Goal: Task Accomplishment & Management: Use online tool/utility

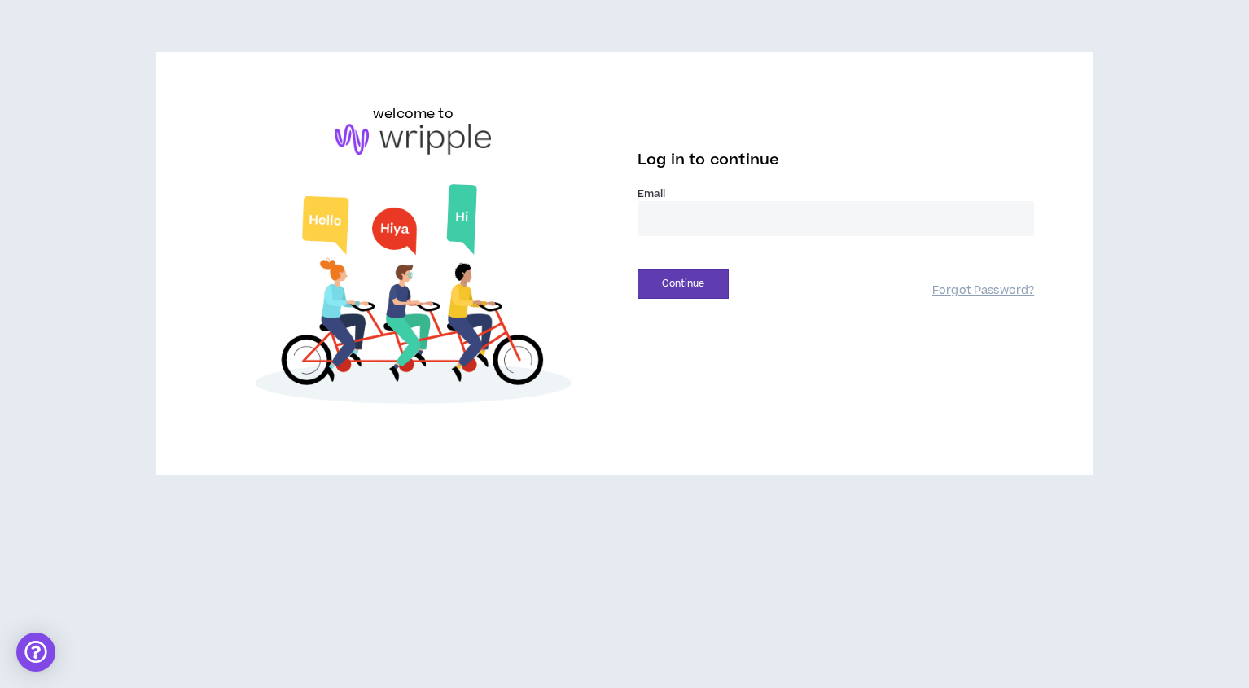
click at [679, 206] on input "email" at bounding box center [835, 218] width 396 height 35
type input "**********"
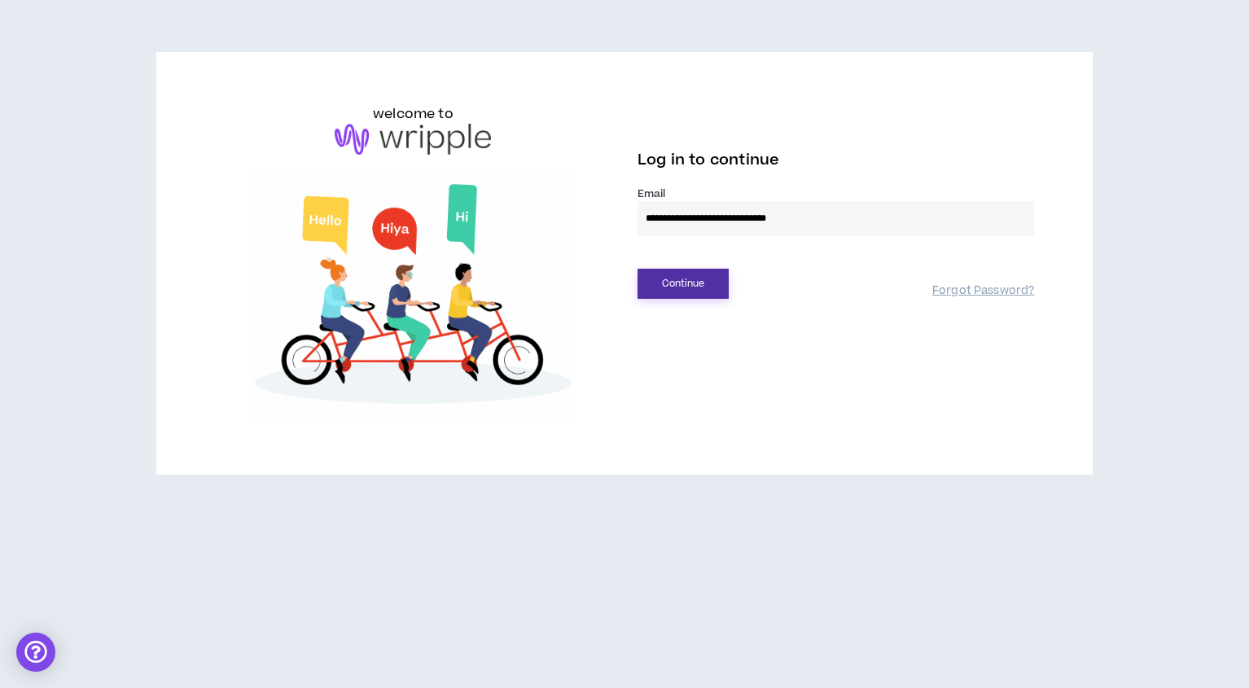
click at [684, 288] on button "Continue" at bounding box center [682, 284] width 91 height 30
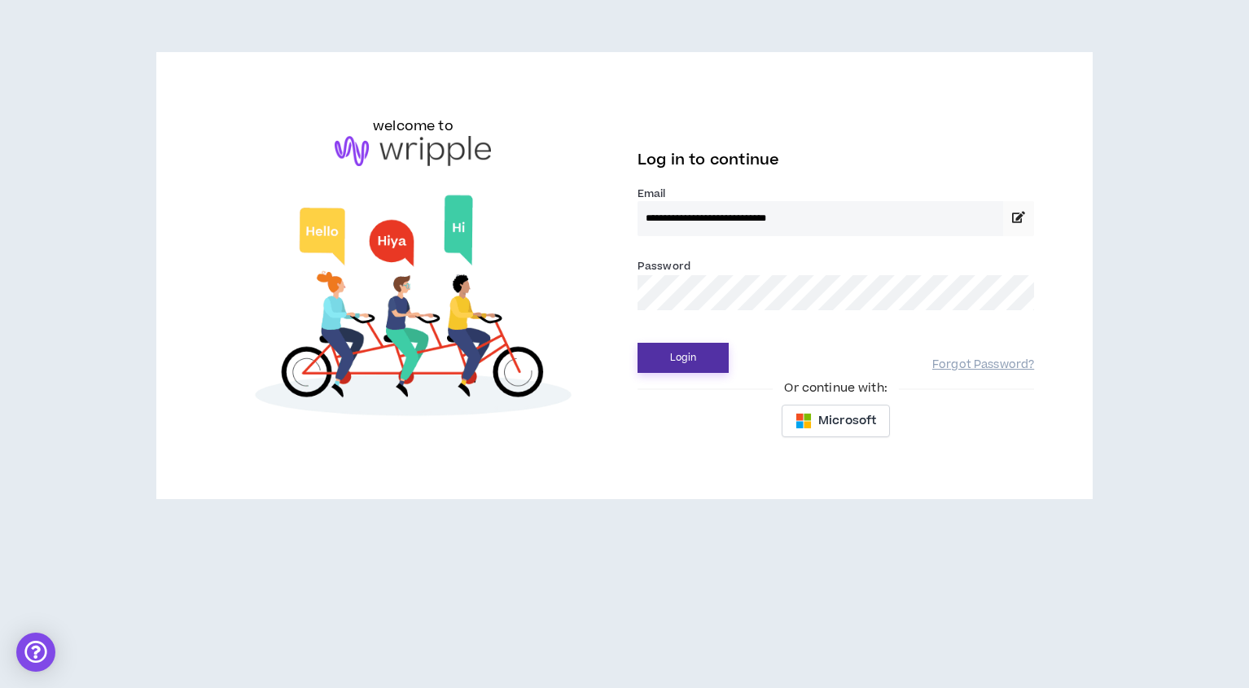
click at [690, 352] on button "Login" at bounding box center [682, 358] width 91 height 30
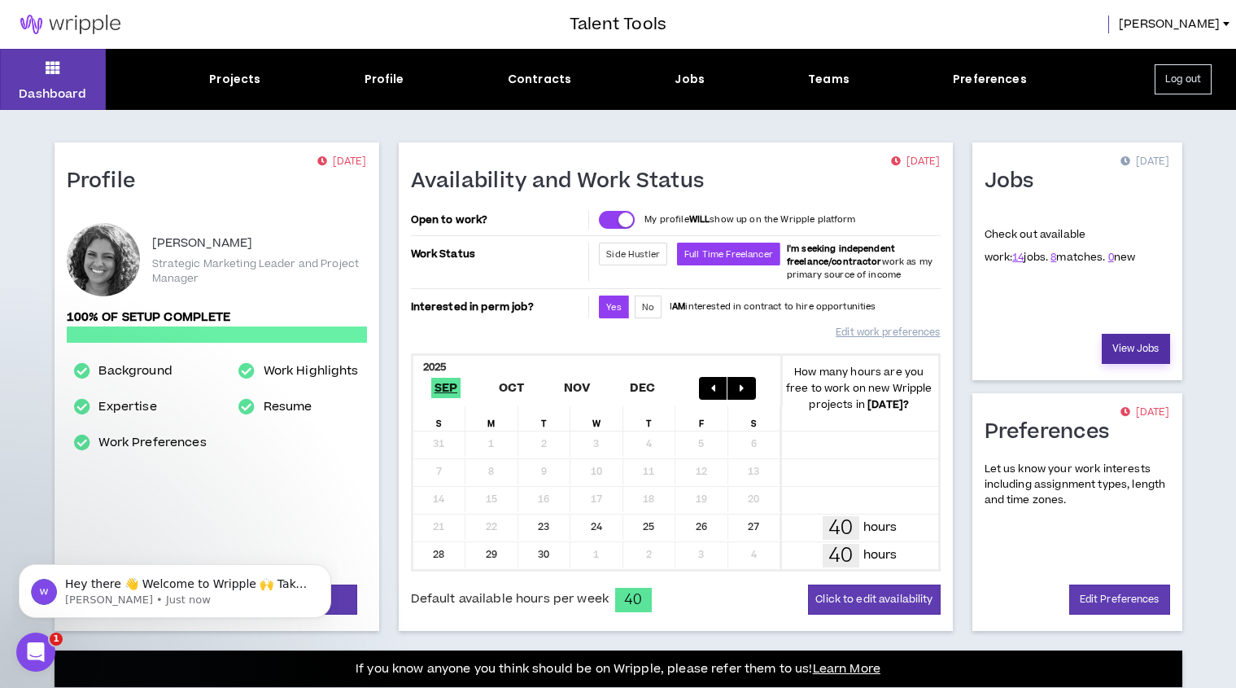
click at [1144, 352] on link "View Jobs" at bounding box center [1136, 349] width 68 height 30
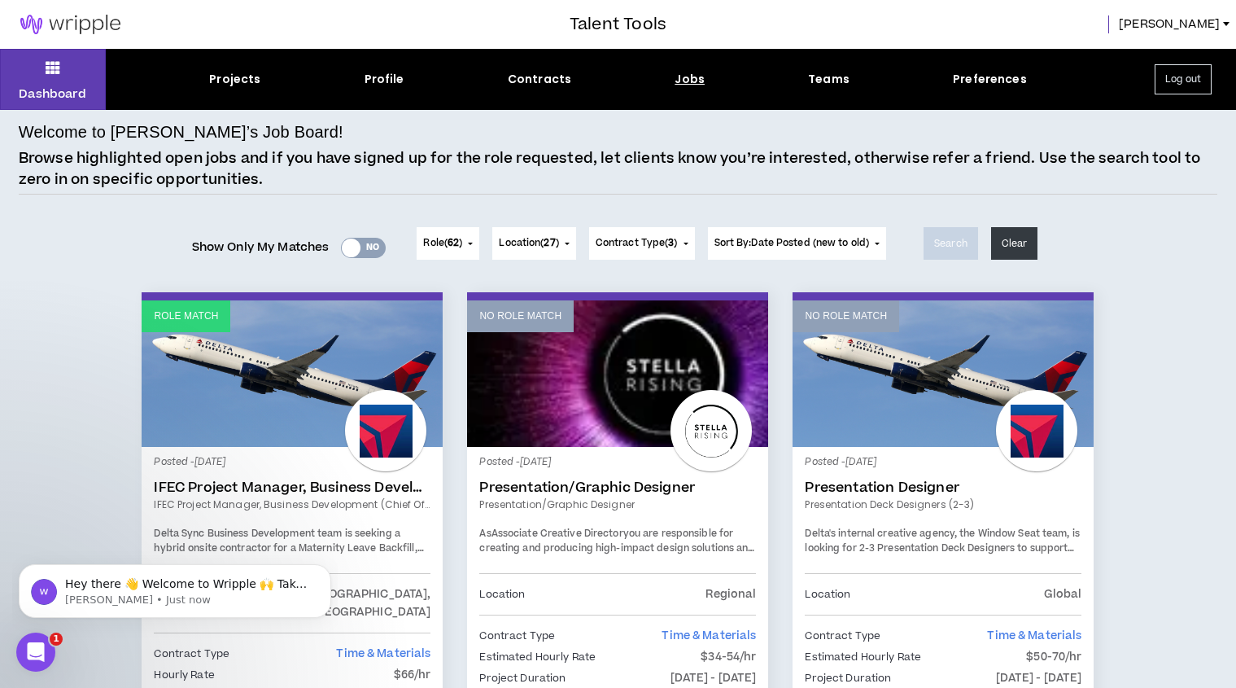
click at [362, 258] on label "Show Only My Matches Yes No" at bounding box center [289, 247] width 195 height 24
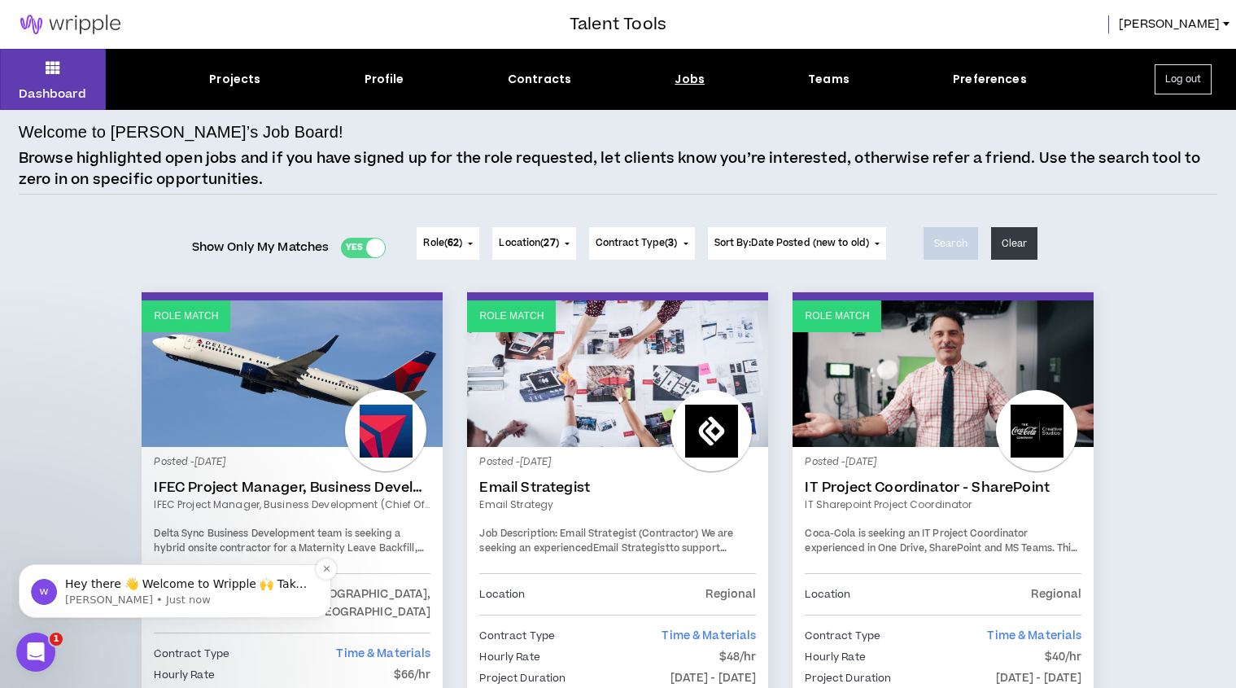
click at [259, 583] on p "Hey there 👋 Welcome to Wripple 🙌 Take a look around! If you have any questions,…" at bounding box center [188, 584] width 246 height 16
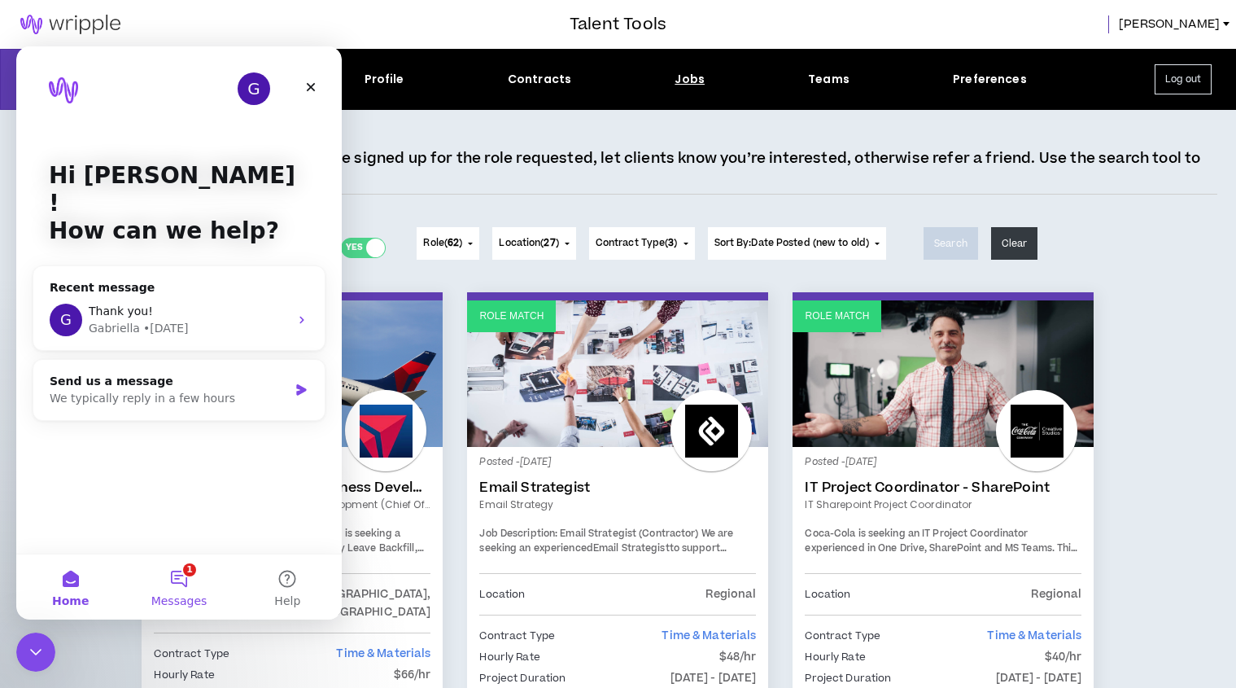
click at [190, 577] on button "1 Messages" at bounding box center [179, 586] width 108 height 65
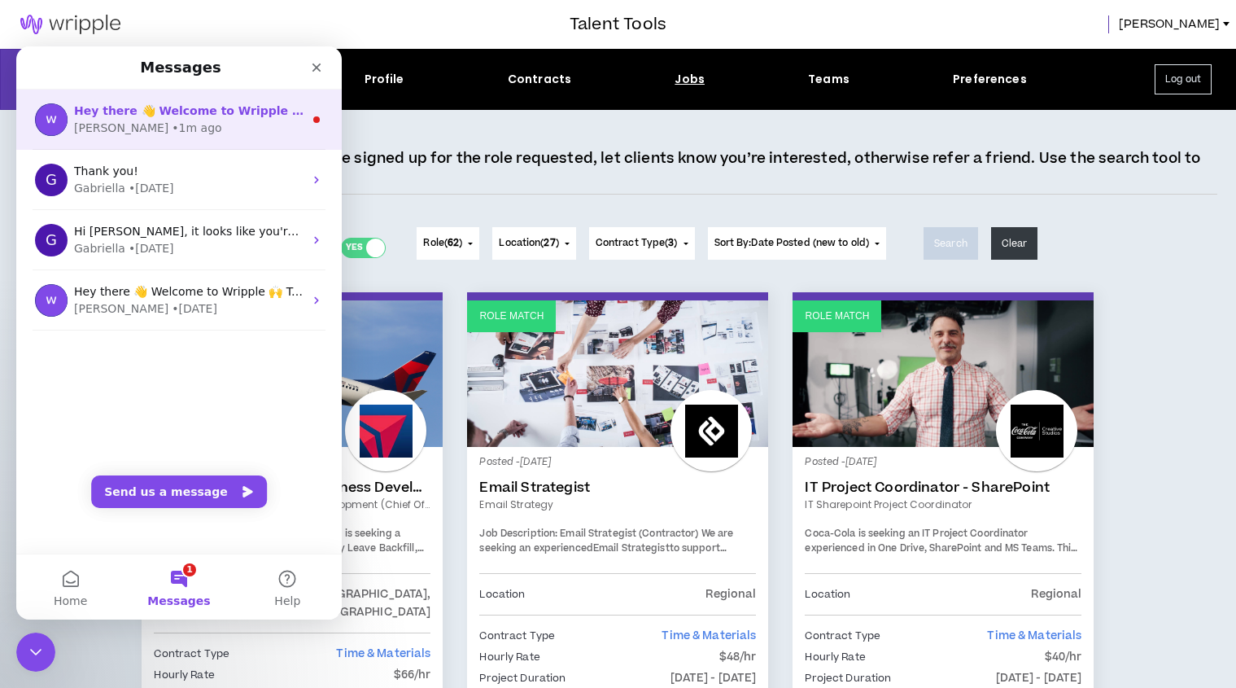
click at [259, 117] on span "Hey there 👋 Welcome to Wripple 🙌 Take a look around! If you have any questions,…" at bounding box center [484, 110] width 821 height 13
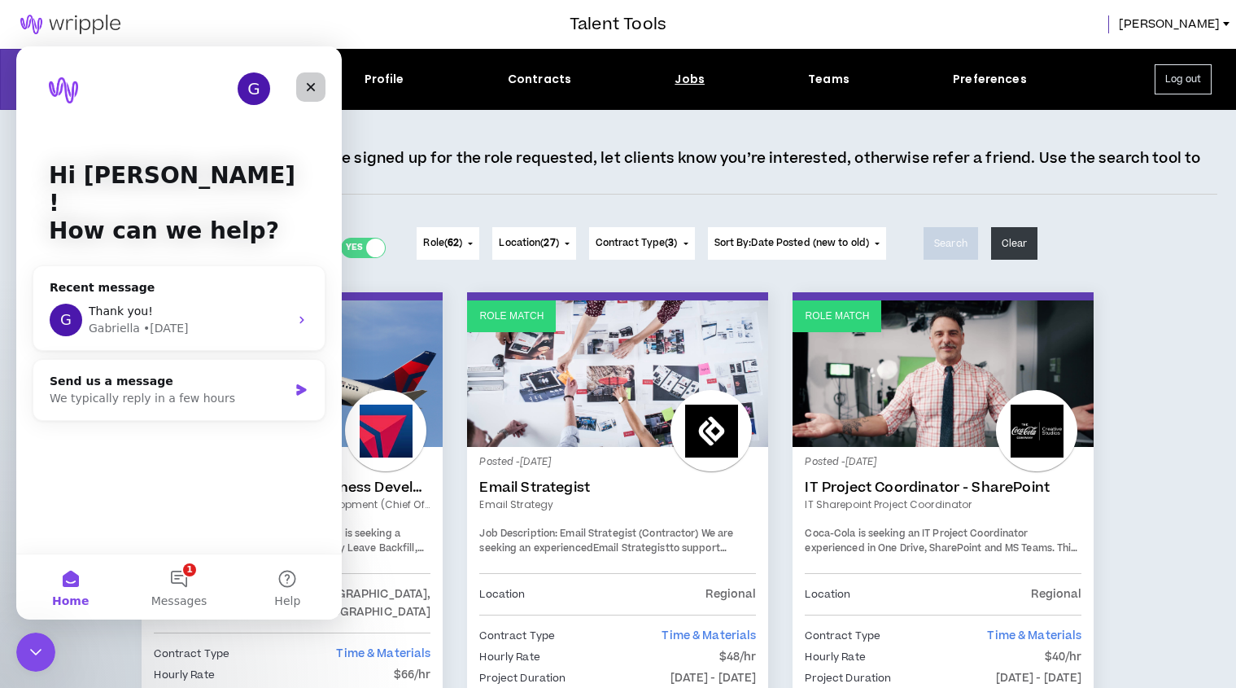
click at [312, 88] on icon "Close" at bounding box center [311, 87] width 9 height 9
